Goal: Task Accomplishment & Management: Complete application form

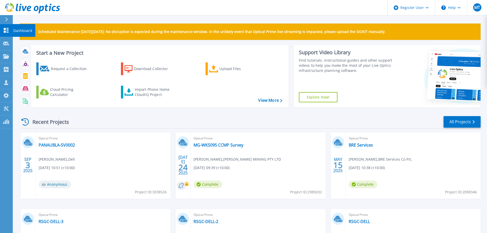
drag, startPoint x: 0, startPoint y: 0, endPoint x: 7, endPoint y: 31, distance: 32.2
click at [7, 31] on icon at bounding box center [6, 30] width 6 height 5
click at [17, 31] on p "Dashboard" at bounding box center [22, 30] width 19 height 13
drag, startPoint x: 19, startPoint y: 43, endPoint x: 22, endPoint y: 44, distance: 3.2
click at [19, 43] on p "Request Capture" at bounding box center [27, 43] width 29 height 13
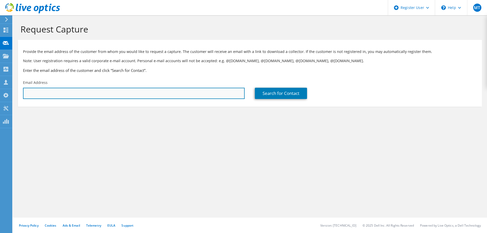
click at [127, 90] on input "text" at bounding box center [134, 93] width 222 height 11
paste input "[PERSON_NAME][EMAIL_ADDRESS][PERSON_NAME][DOMAIN_NAME]"
type input "[PERSON_NAME][EMAIL_ADDRESS][PERSON_NAME][DOMAIN_NAME]"
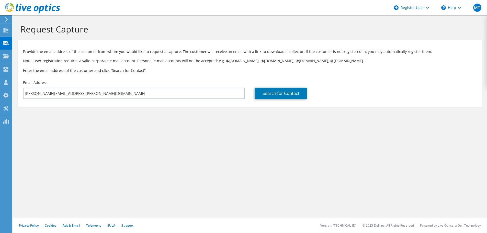
click at [279, 99] on div "Search for Contact" at bounding box center [366, 89] width 232 height 24
click at [278, 97] on link "Search for Contact" at bounding box center [281, 93] width 52 height 11
type input "Ontex Australia Pty Ltd"
type input "[PERSON_NAME]"
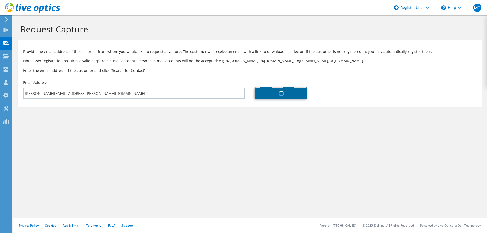
type input "[GEOGRAPHIC_DATA]"
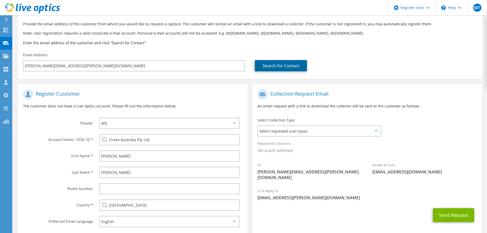
scroll to position [58, 0]
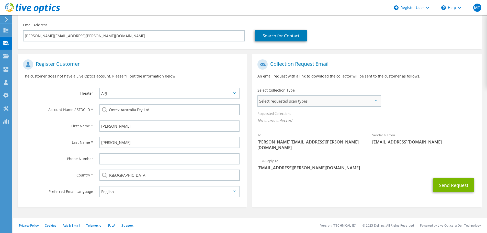
click at [323, 98] on span "Select requested scan types" at bounding box center [319, 101] width 122 height 10
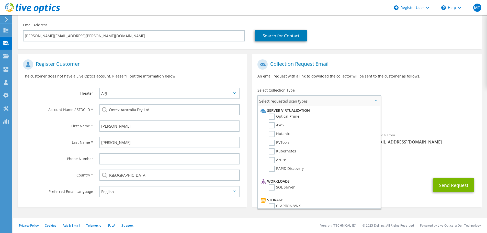
click at [290, 112] on li "Server Virtualization" at bounding box center [318, 110] width 119 height 6
click at [287, 117] on label "Optical Prime" at bounding box center [284, 116] width 31 height 6
click at [0, 0] on input "Optical Prime" at bounding box center [0, 0] width 0 height 0
click at [446, 136] on div "Sender & From liveoptics@liveoptics.com" at bounding box center [424, 140] width 115 height 18
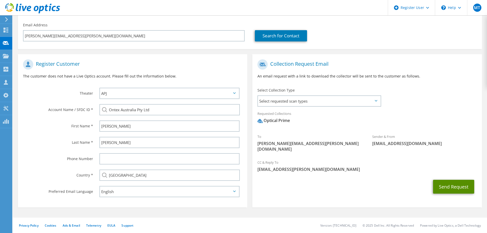
click at [457, 180] on button "Send Request" at bounding box center [453, 187] width 41 height 14
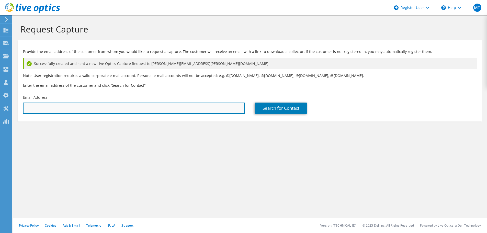
click at [215, 108] on input "text" at bounding box center [134, 107] width 222 height 11
paste input "A Live Optics Capture Request has been sent to you"
type input "A Live Optics Capture Request has been sent to you"
paste input "[PERSON_NAME][EMAIL_ADDRESS][PERSON_NAME][DOMAIN_NAME]"
type input "[PERSON_NAME][EMAIL_ADDRESS][PERSON_NAME][DOMAIN_NAME]"
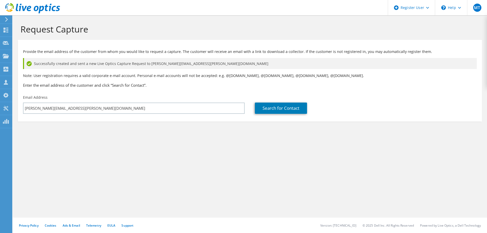
click at [289, 100] on div "Search for Contact" at bounding box center [366, 104] width 232 height 24
click at [286, 105] on link "Search for Contact" at bounding box center [281, 107] width 52 height 11
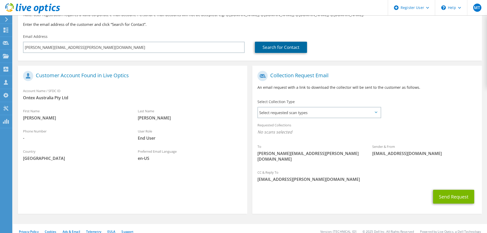
scroll to position [62, 0]
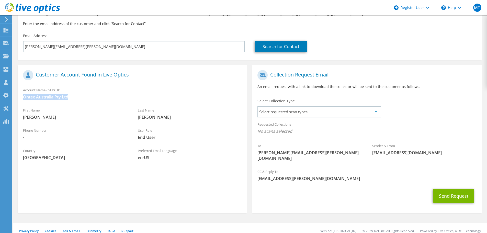
drag, startPoint x: 69, startPoint y: 97, endPoint x: 21, endPoint y: 97, distance: 47.8
click at [21, 97] on div "Account Name / SFDC ID Ontex Australia Pty Ltd" at bounding box center [132, 94] width 229 height 18
copy span "Ontex Australia Pty Ltd"
